Goal: Task Accomplishment & Management: Use online tool/utility

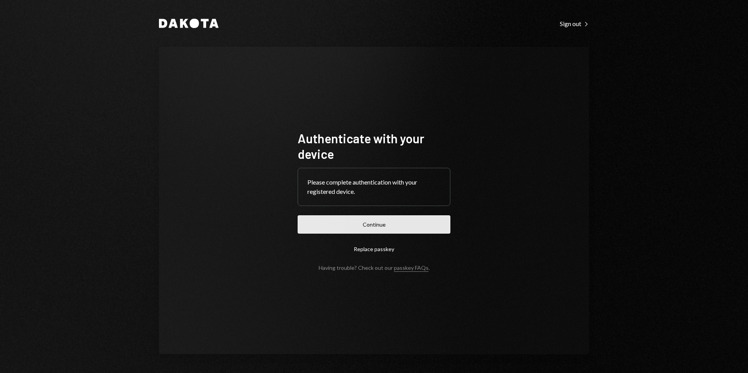
click at [384, 229] on button "Continue" at bounding box center [374, 224] width 153 height 18
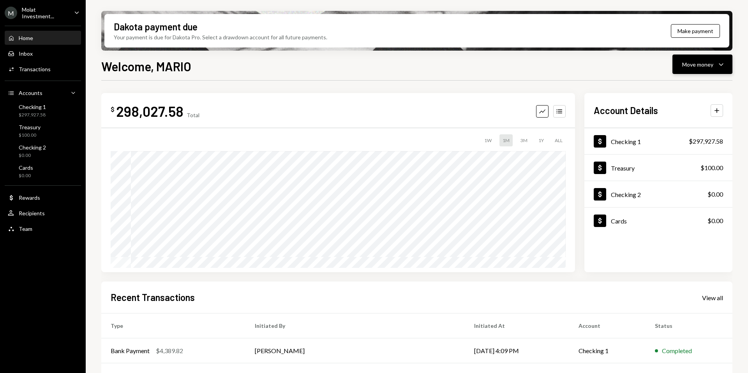
click at [698, 67] on div "Move money" at bounding box center [697, 64] width 31 height 8
click at [670, 87] on div "Send" at bounding box center [696, 88] width 57 height 8
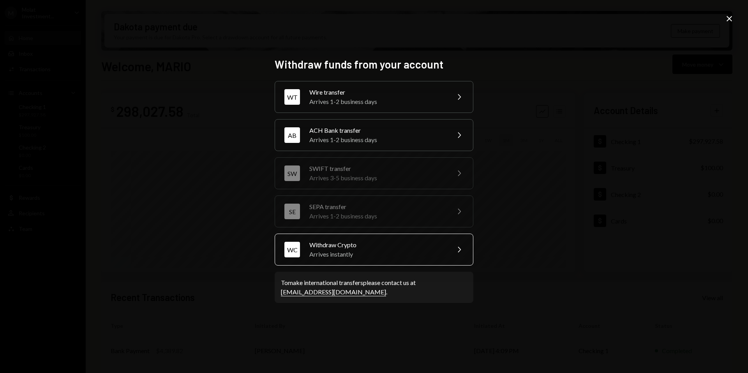
click at [335, 253] on div "Arrives instantly" at bounding box center [377, 254] width 136 height 9
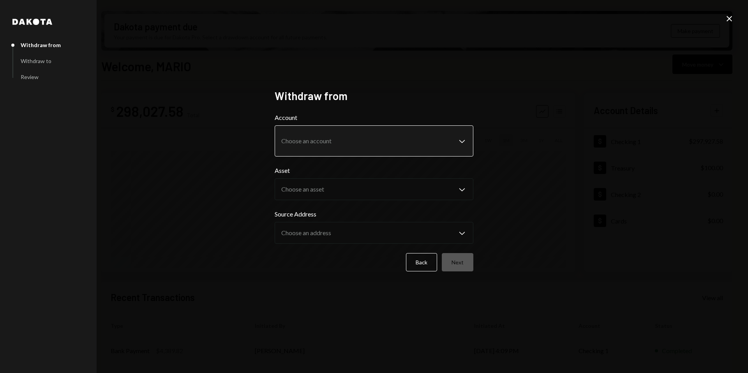
click at [366, 143] on body "M Molat Investment... Caret Down Home Home Inbox Inbox Activities Transactions …" at bounding box center [374, 186] width 748 height 373
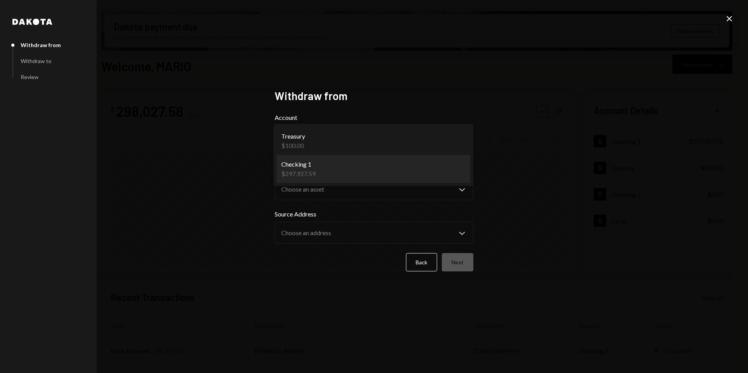
select select "**********"
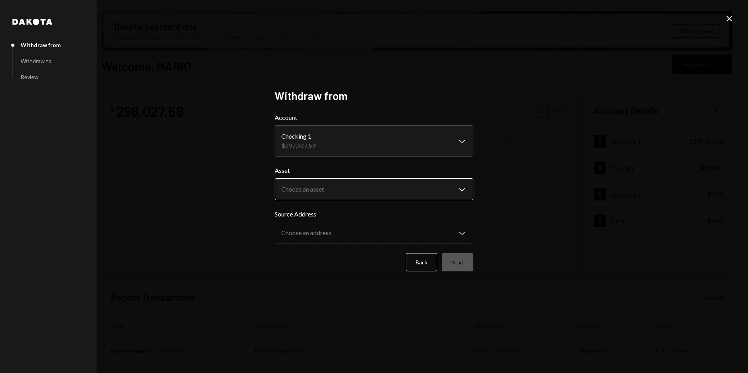
click at [319, 192] on body "M Molat Investment... Caret Down Home Home Inbox Inbox Activities Transactions …" at bounding box center [374, 186] width 748 height 373
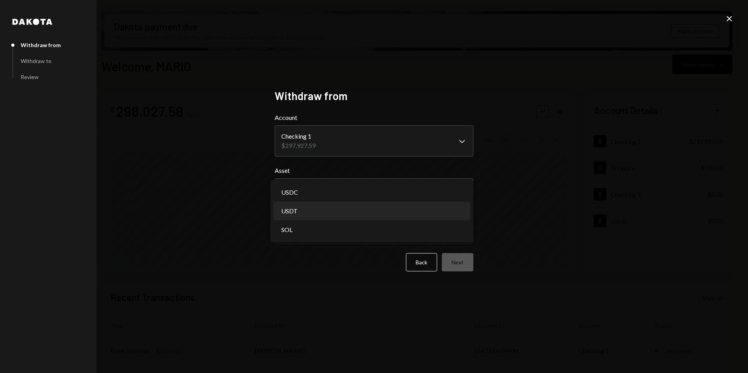
select select "****"
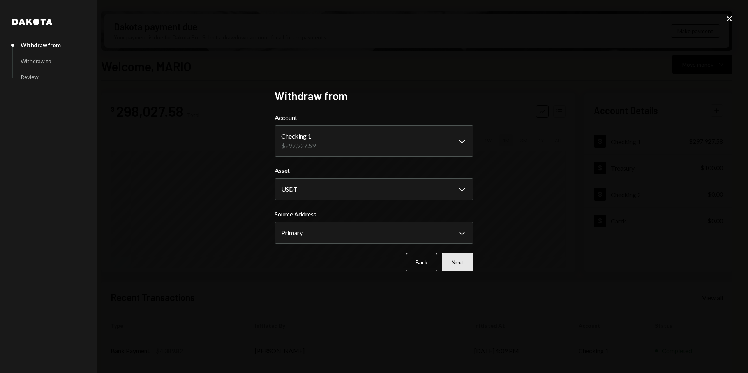
click at [454, 258] on button "Next" at bounding box center [458, 262] width 32 height 18
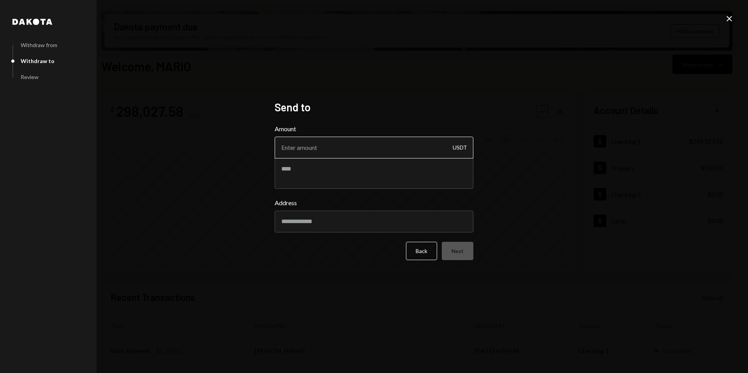
click at [291, 151] on input "Amount" at bounding box center [374, 148] width 199 height 22
click at [294, 150] on input "250000" at bounding box center [374, 148] width 199 height 22
drag, startPoint x: 293, startPoint y: 147, endPoint x: 305, endPoint y: 148, distance: 12.5
click at [305, 148] on input "250000" at bounding box center [374, 148] width 199 height 22
click at [310, 149] on input "250000" at bounding box center [374, 148] width 199 height 22
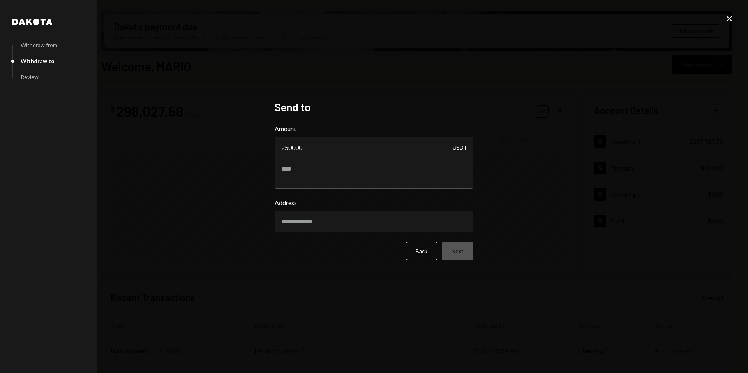
type input "250000"
click at [326, 222] on input "Address" at bounding box center [374, 222] width 199 height 22
click at [294, 222] on input "Address" at bounding box center [374, 222] width 199 height 22
paste input "**********"
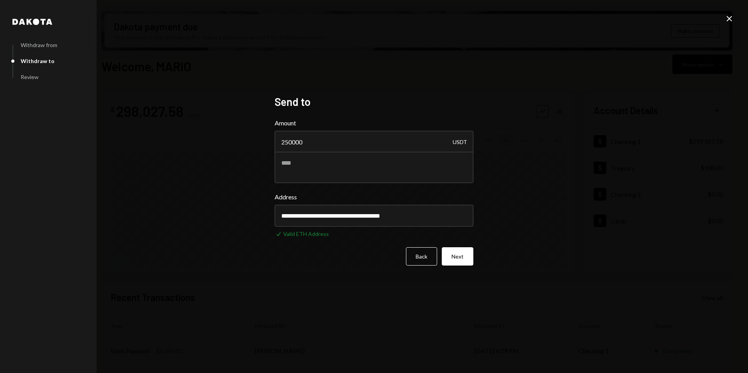
type input "**********"
click at [458, 259] on button "Next" at bounding box center [458, 256] width 32 height 18
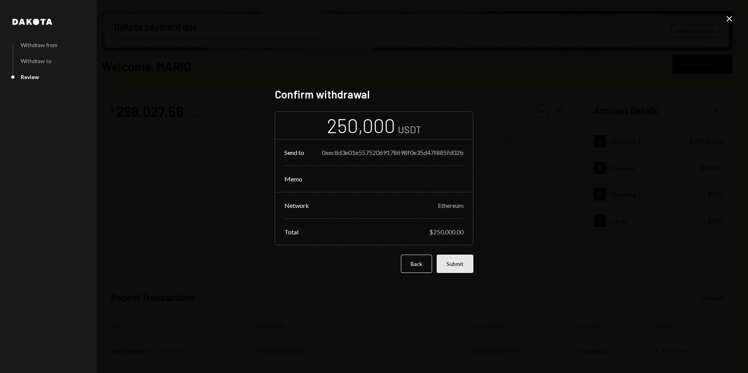
click at [457, 263] on button "Submit" at bounding box center [455, 264] width 37 height 18
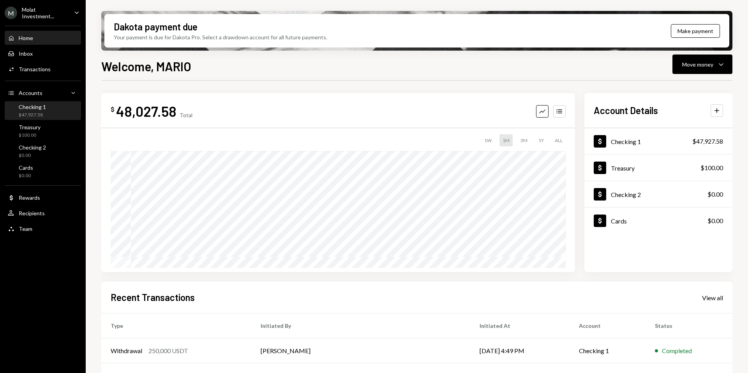
click at [46, 110] on div "Checking 1 $47,927.58" at bounding box center [43, 111] width 70 height 15
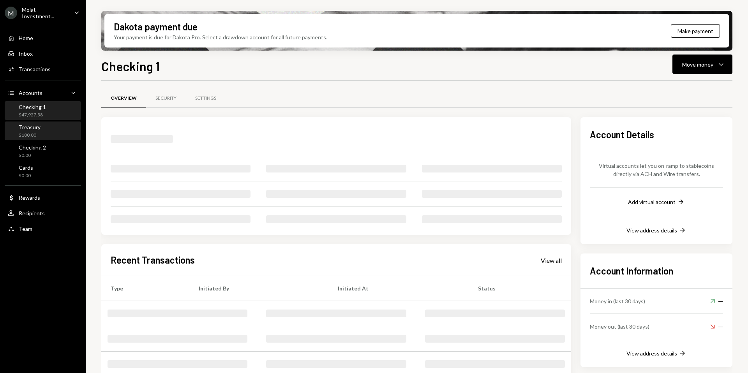
click at [42, 130] on div "Treasury $100.00" at bounding box center [43, 131] width 70 height 15
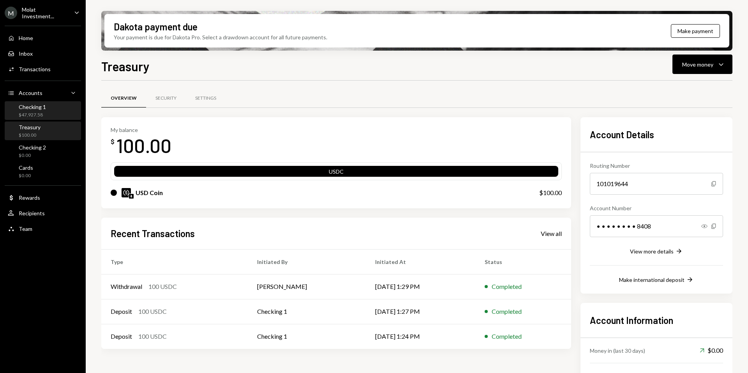
click at [42, 114] on div "$47,927.58" at bounding box center [32, 115] width 27 height 7
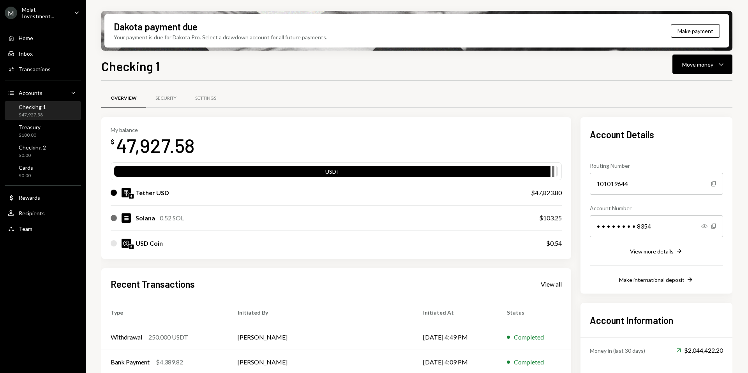
click at [35, 14] on div "Molat Investment..." at bounding box center [45, 12] width 46 height 13
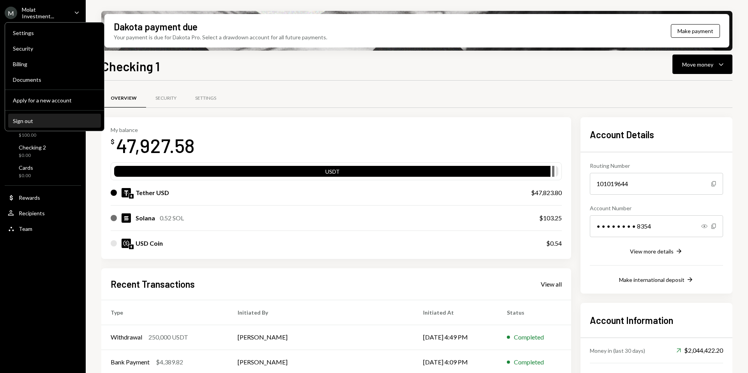
click at [34, 123] on div "Sign out" at bounding box center [54, 121] width 83 height 7
